Goal: Navigation & Orientation: Find specific page/section

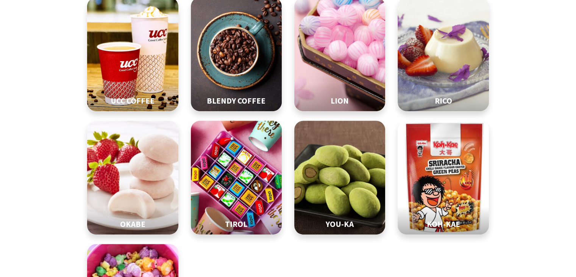
scroll to position [341, 0]
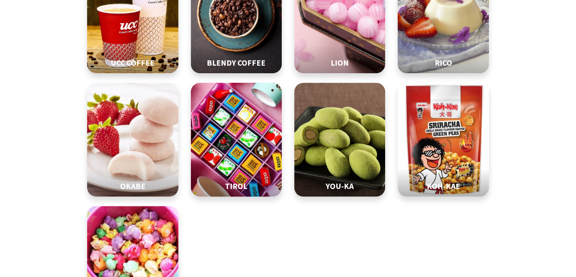
click at [251, 141] on img at bounding box center [236, 140] width 114 height 142
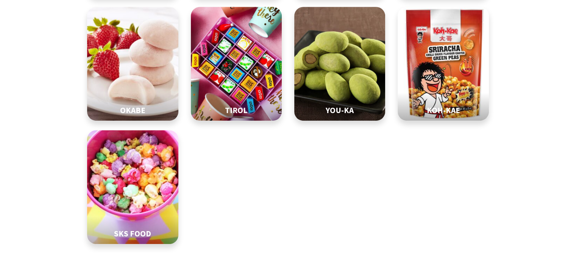
scroll to position [265, 0]
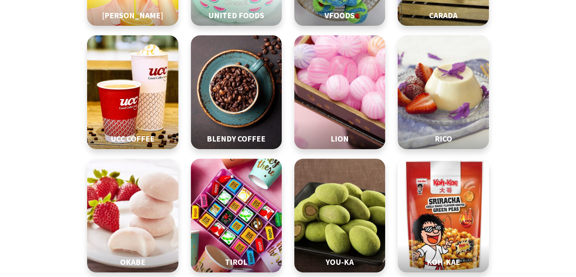
click at [357, 76] on img at bounding box center [340, 92] width 114 height 142
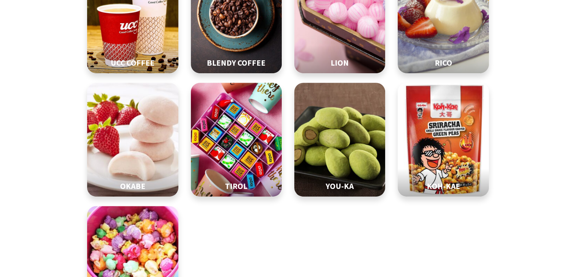
scroll to position [379, 0]
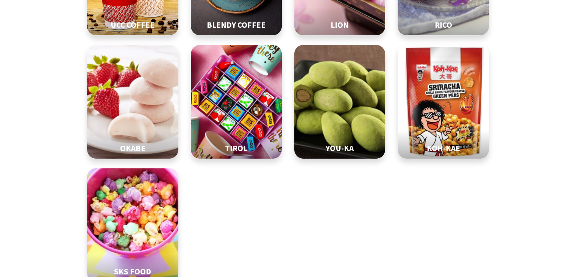
click at [343, 117] on img at bounding box center [340, 102] width 114 height 142
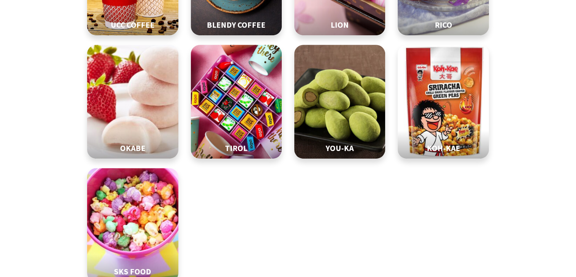
click at [115, 110] on img at bounding box center [133, 102] width 114 height 142
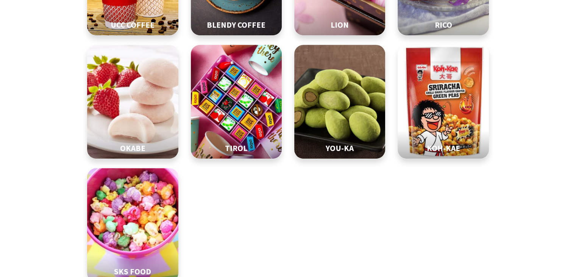
scroll to position [455, 0]
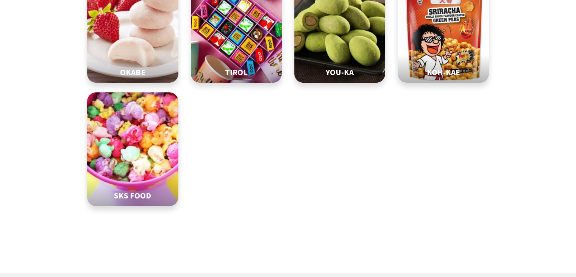
click at [141, 128] on img at bounding box center [133, 149] width 114 height 142
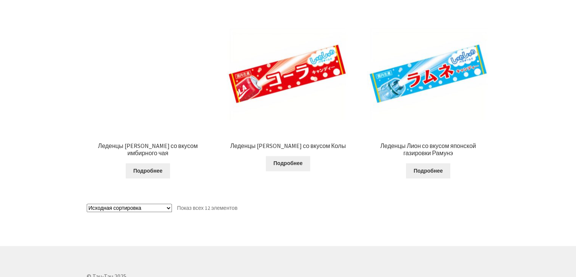
scroll to position [869, 0]
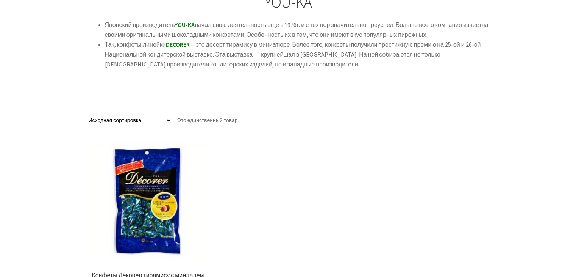
scroll to position [189, 0]
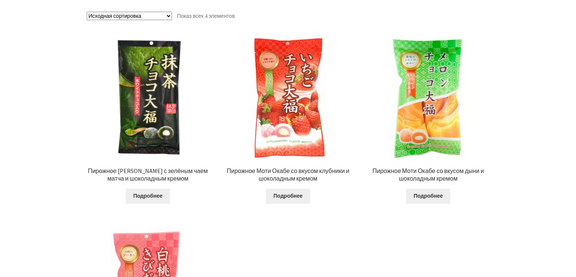
scroll to position [114, 0]
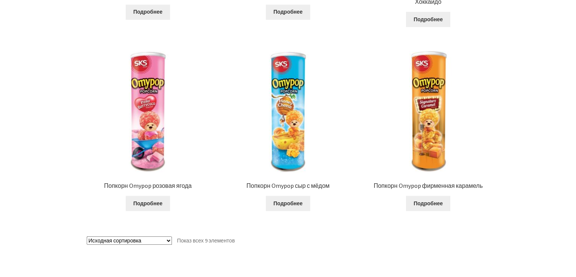
scroll to position [682, 0]
